Goal: Contribute content: Add original content to the website for others to see

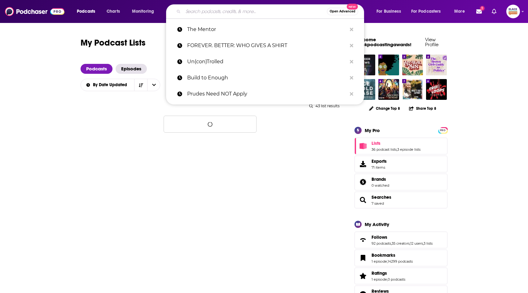
click at [216, 9] on input "Search podcasts, credits, & more..." at bounding box center [255, 12] width 144 height 10
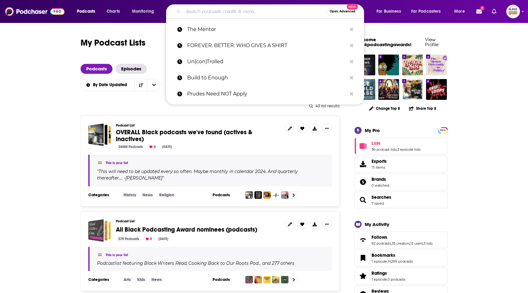
paste input "How Y’all Healing?™️"
type input "How Y’all Healing?™️"
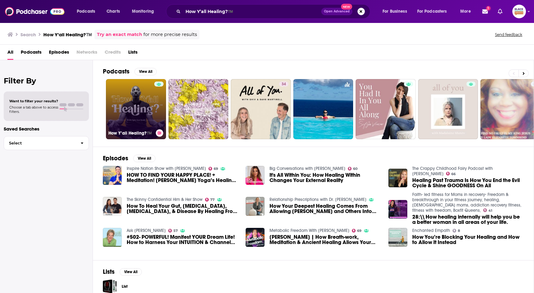
click at [130, 105] on link "How Y’all Healing?™️" at bounding box center [136, 109] width 60 height 60
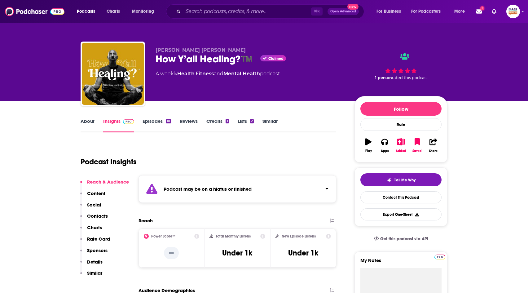
click at [93, 124] on link "About" at bounding box center [88, 125] width 14 height 14
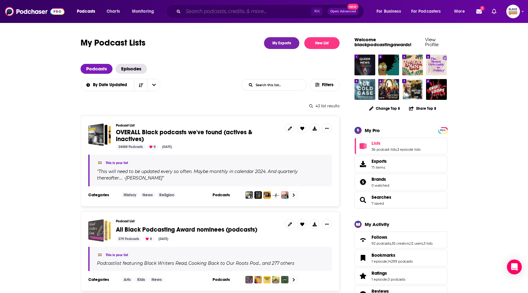
click at [227, 10] on input "Search podcasts, credits, & more..." at bounding box center [247, 12] width 128 height 10
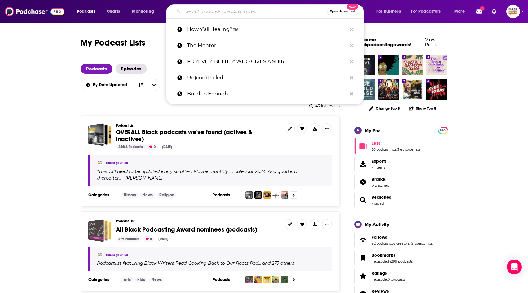
paste input "1Truth2Stories"
type input "1Truth2Stories"
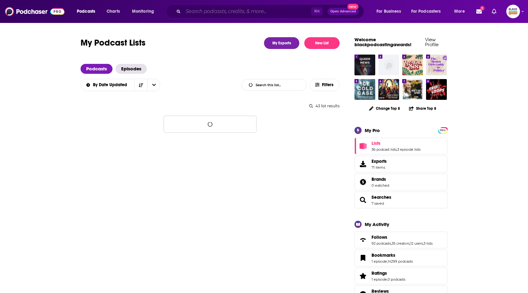
click at [228, 13] on input "Search podcasts, credits, & more..." at bounding box center [247, 12] width 128 height 10
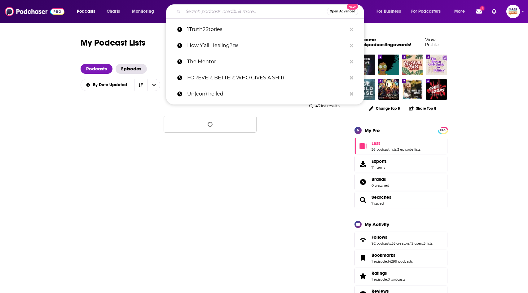
paste input "The Lit Conversations Podcast"
type input "The Lit Conversations Podcast"
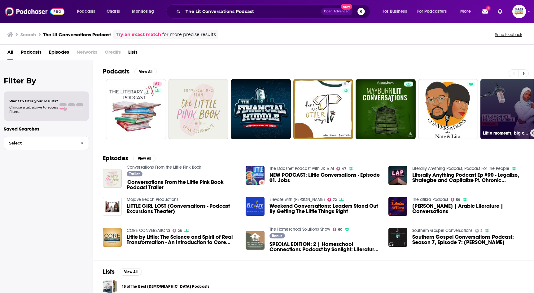
click at [528, 132] on button at bounding box center [534, 132] width 7 height 7
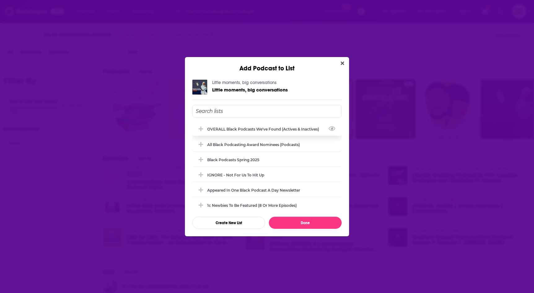
click at [242, 130] on div "OVERALL Black podcasts we've found (actives & inactives)" at bounding box center [265, 129] width 116 height 5
click at [299, 220] on button "Done" at bounding box center [305, 223] width 73 height 12
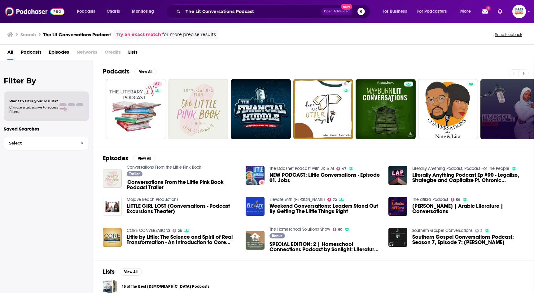
click at [524, 74] on icon at bounding box center [524, 73] width 2 height 4
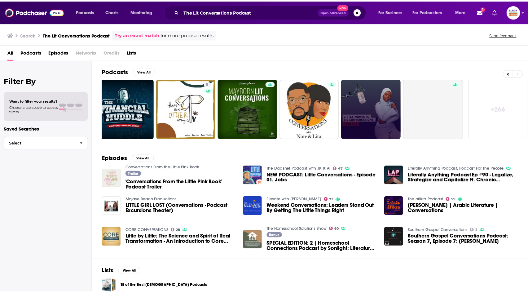
scroll to position [0, 138]
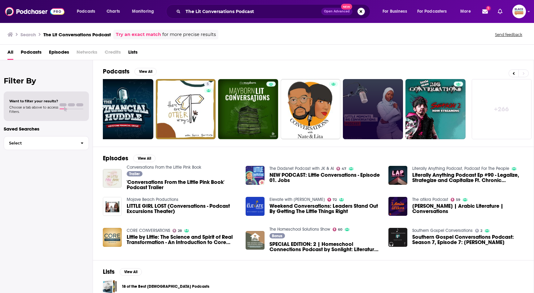
click at [147, 33] on link "Try an exact match" at bounding box center [138, 34] width 45 height 7
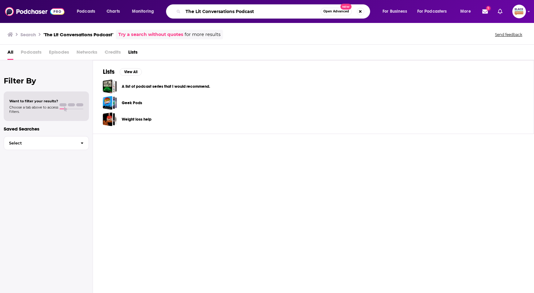
drag, startPoint x: 195, startPoint y: 12, endPoint x: 172, endPoint y: 9, distance: 23.2
click at [173, 9] on div "The Lit Conversations Podcast Open Advanced New" at bounding box center [268, 11] width 204 height 14
click at [528, 12] on icon "Show profile menu" at bounding box center [529, 12] width 2 height 4
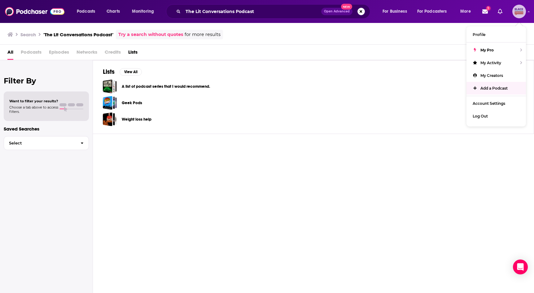
click at [494, 86] on span "Add a Podcast" at bounding box center [494, 88] width 27 height 5
type input ""The Lit Conversations Podcast""
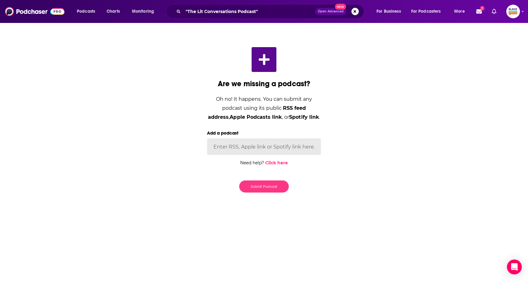
click at [271, 145] on input "Add a podcast" at bounding box center [264, 146] width 114 height 17
paste input "https://podcasts.apple.com/us/podcast/2-l-i-t-chicks-leaders-in-tech/id17365100…"
type input "https://podcasts.apple.com/us/podcast/2-l-i-t-chicks-leaders-in-tech/id17365100…"
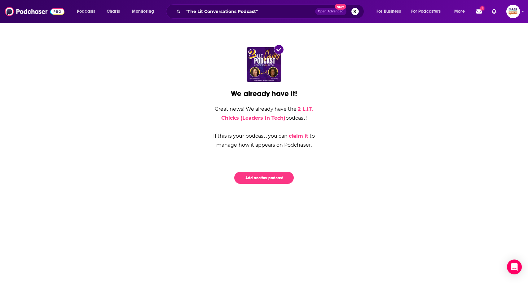
click at [269, 117] on link "2 L.I.T. Chicks (Leaders In Tech)" at bounding box center [267, 113] width 92 height 15
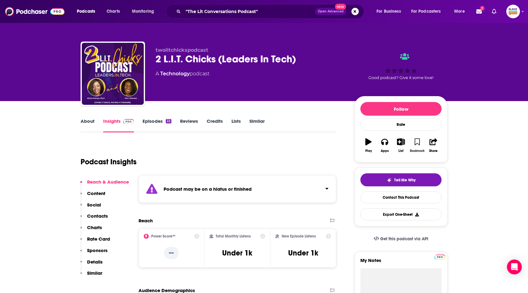
drag, startPoint x: 418, startPoint y: 142, endPoint x: 406, endPoint y: 143, distance: 12.4
click at [418, 142] on icon "button" at bounding box center [417, 141] width 5 height 7
click at [398, 143] on icon "button" at bounding box center [401, 141] width 8 height 7
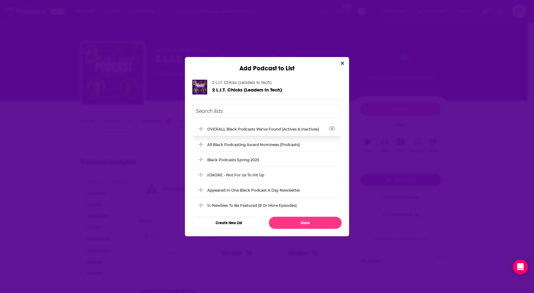
click at [261, 128] on div "OVERALL Black podcasts we've found (actives & inactives)" at bounding box center [265, 129] width 116 height 5
click at [307, 223] on button "Done" at bounding box center [305, 223] width 73 height 12
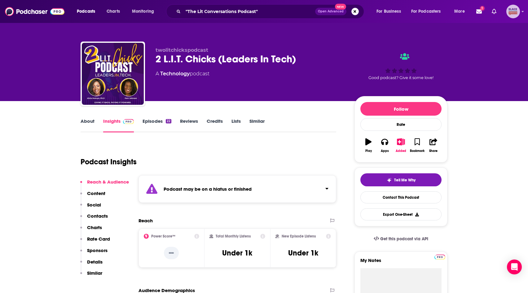
click at [523, 10] on icon "Show profile menu" at bounding box center [523, 12] width 2 height 4
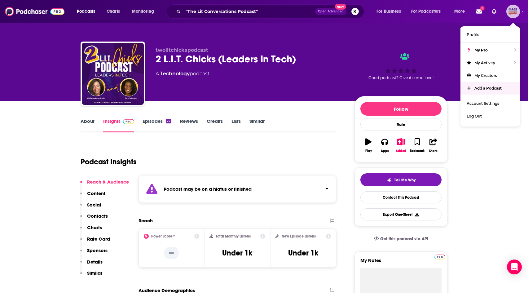
click at [489, 90] on link "Add a Podcast" at bounding box center [491, 88] width 60 height 13
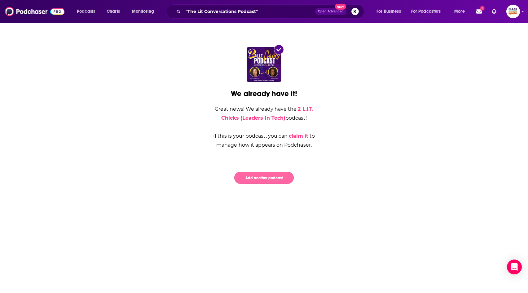
click at [254, 175] on button "Add another podcast" at bounding box center [264, 178] width 60 height 12
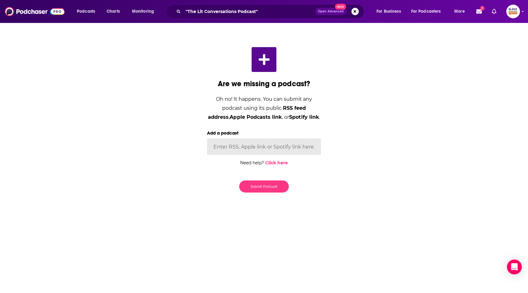
drag, startPoint x: 261, startPoint y: 149, endPoint x: 259, endPoint y: 145, distance: 4.7
click at [261, 148] on input "Add a podcast" at bounding box center [264, 146] width 114 height 17
paste input "https://podcasts.apple.com/us/podcast/lit-conversations/id1512015569"
type input "https://podcasts.apple.com/us/podcast/lit-conversations/id1512015569"
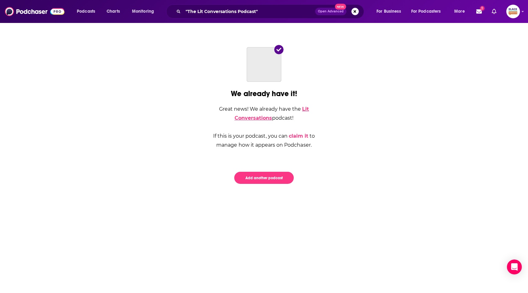
click at [257, 118] on link "Lit Conversations" at bounding box center [272, 113] width 75 height 15
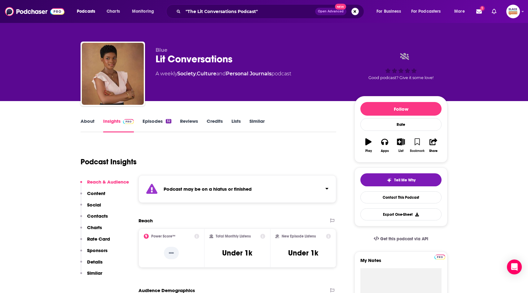
click at [415, 141] on icon "button" at bounding box center [417, 141] width 5 height 7
click at [401, 143] on icon "button" at bounding box center [401, 141] width 8 height 7
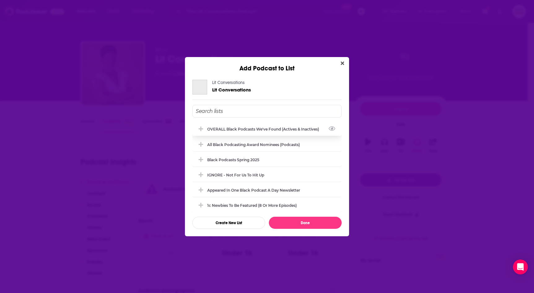
click at [282, 127] on div "OVERALL Black podcasts we've found (actives & inactives)" at bounding box center [265, 129] width 116 height 5
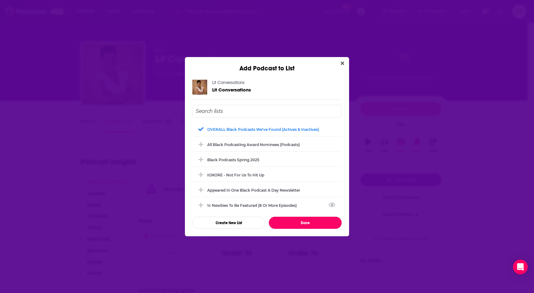
drag, startPoint x: 316, startPoint y: 221, endPoint x: 343, endPoint y: 169, distance: 58.4
click at [316, 221] on button "Done" at bounding box center [305, 223] width 73 height 12
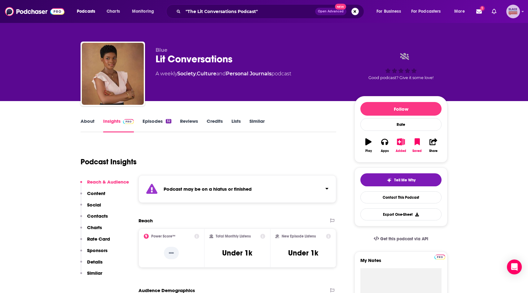
click at [523, 11] on icon "Show profile menu" at bounding box center [523, 12] width 2 height 4
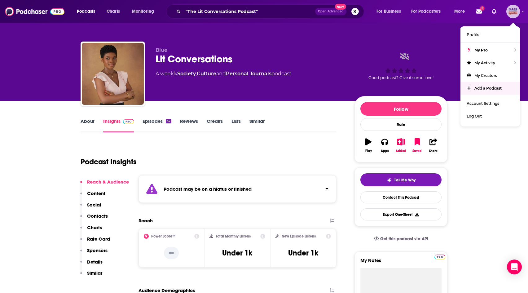
click at [483, 90] on span "Add a Podcast" at bounding box center [488, 88] width 27 height 5
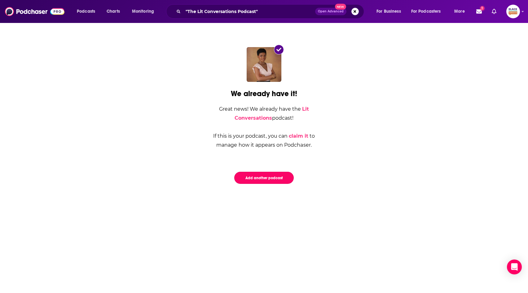
click at [259, 179] on button "Add another podcast" at bounding box center [264, 178] width 60 height 12
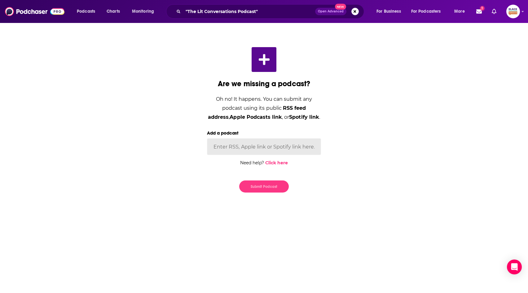
click at [271, 146] on input "Add a podcast" at bounding box center [264, 146] width 114 height 17
paste input "https://podcasts.apple.com/il/podcast/lit-conversations-w-lena-payton-webb/id17…"
type input "https://podcasts.apple.com/il/podcast/lit-conversations-w-lena-payton-webb/id17…"
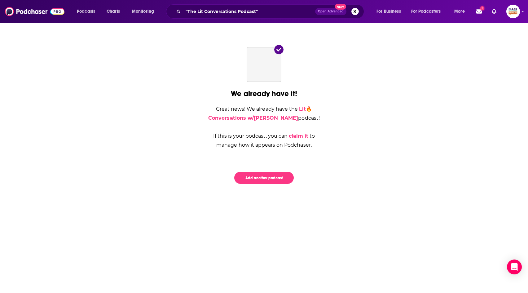
click at [295, 117] on link "Lit🔥Conversations w/Lena Payton Webb" at bounding box center [260, 113] width 104 height 15
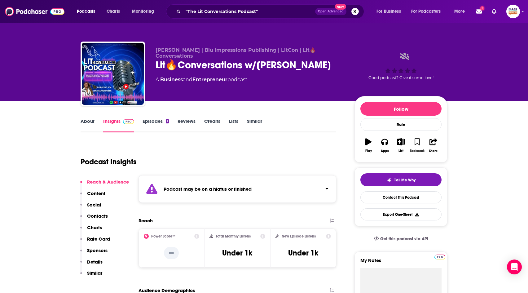
drag, startPoint x: 414, startPoint y: 142, endPoint x: 410, endPoint y: 142, distance: 3.7
click at [415, 142] on button "Bookmark" at bounding box center [417, 145] width 16 height 22
click at [404, 141] on icon "button" at bounding box center [401, 141] width 8 height 7
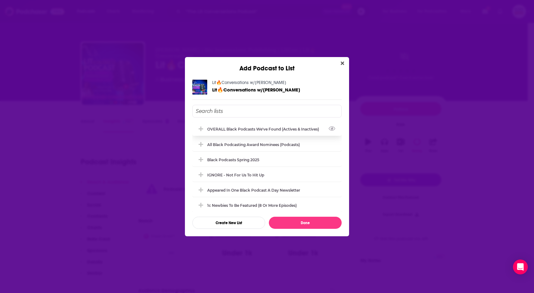
click at [261, 126] on div "OVERALL Black podcasts we've found (actives & inactives)" at bounding box center [266, 129] width 149 height 14
click at [322, 218] on button "Done" at bounding box center [305, 223] width 73 height 12
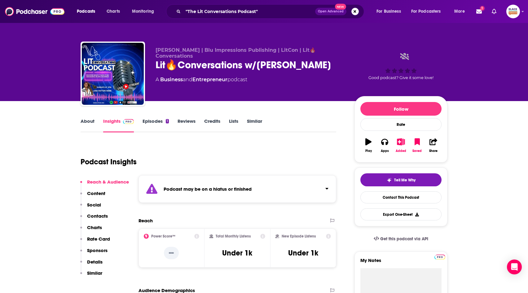
click at [252, 120] on link "Similar" at bounding box center [254, 125] width 15 height 14
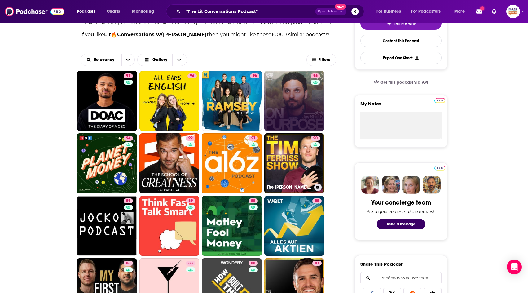
scroll to position [230, 0]
